Goal: Find specific page/section: Find specific page/section

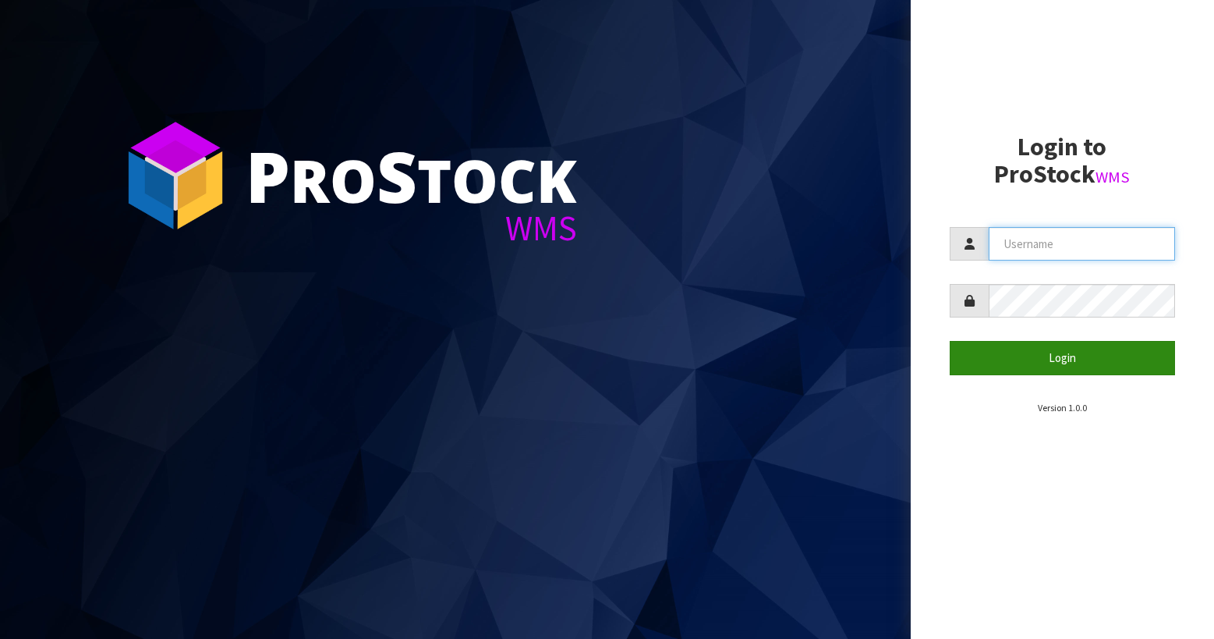
type input "[EMAIL_ADDRESS][DOMAIN_NAME]"
click at [1061, 348] on button "Login" at bounding box center [1062, 358] width 225 height 34
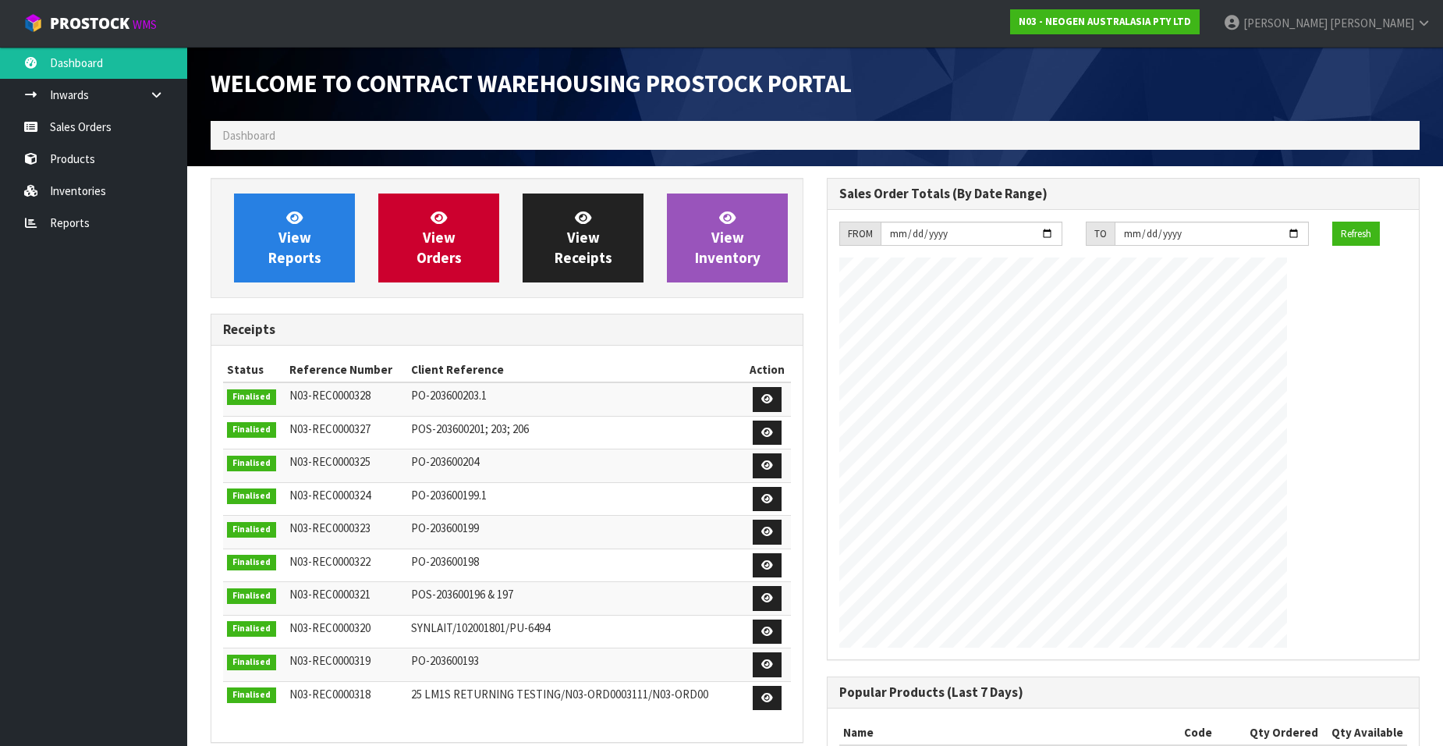
scroll to position [865, 616]
click at [96, 188] on link "Inventories" at bounding box center [93, 191] width 187 height 32
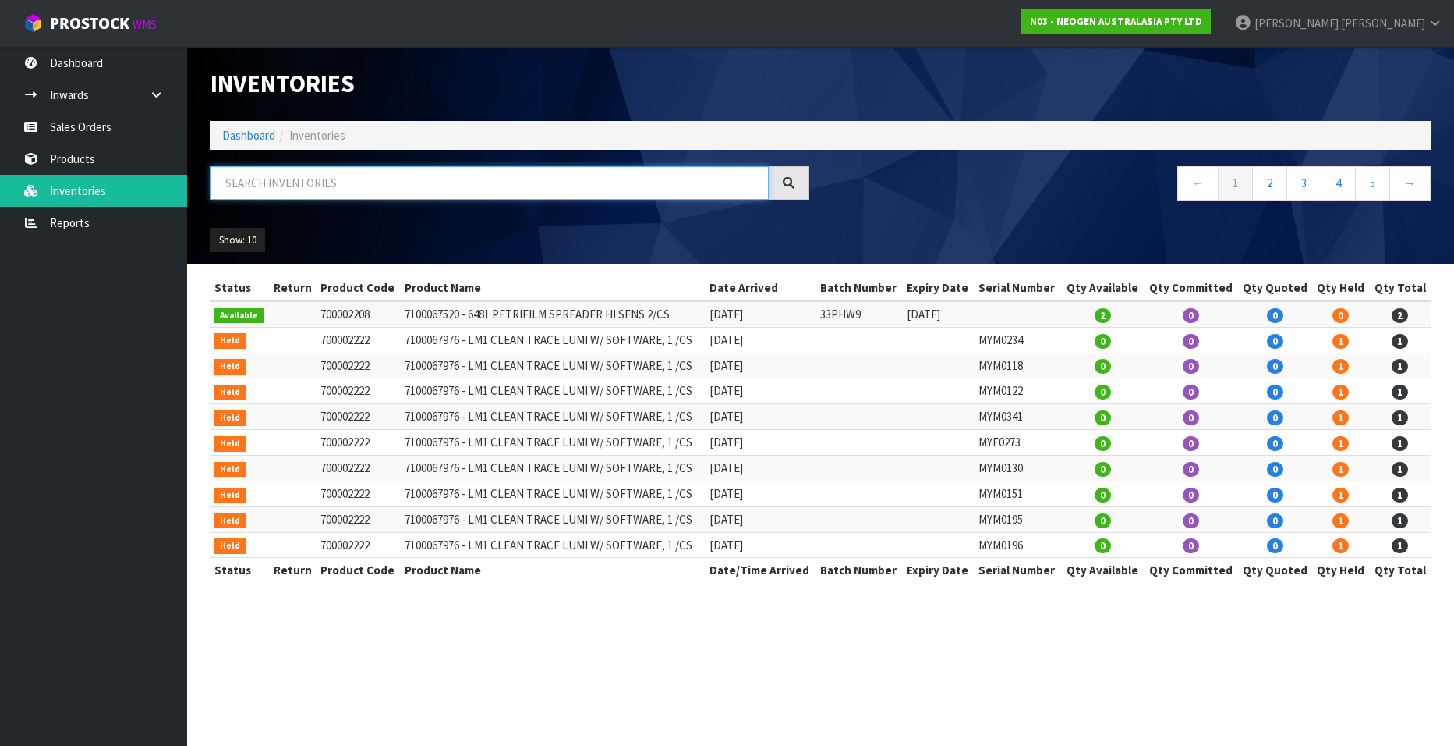
click at [315, 186] on input "text" at bounding box center [490, 183] width 558 height 34
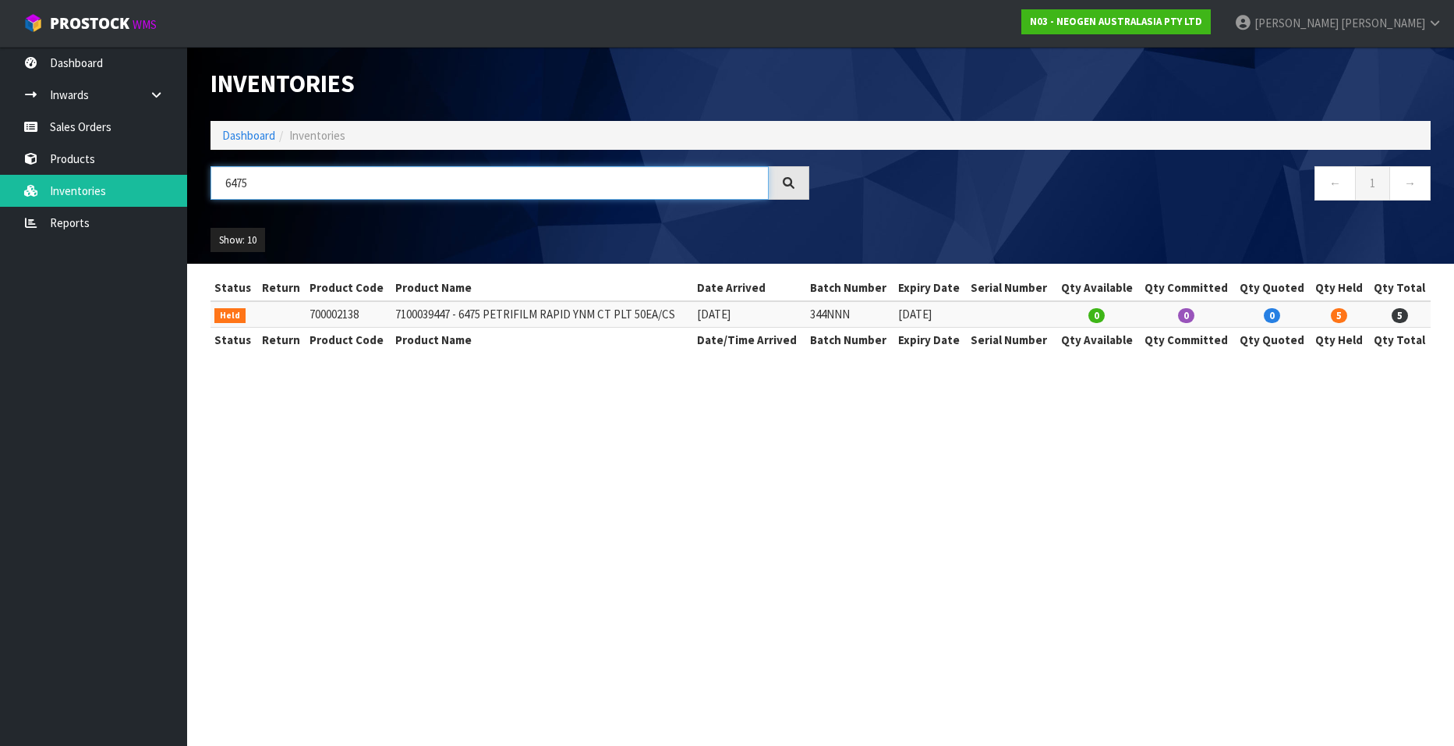
type input "6475"
click at [101, 122] on link "Sales Orders" at bounding box center [93, 127] width 187 height 32
